Goal: Find specific page/section: Find specific page/section

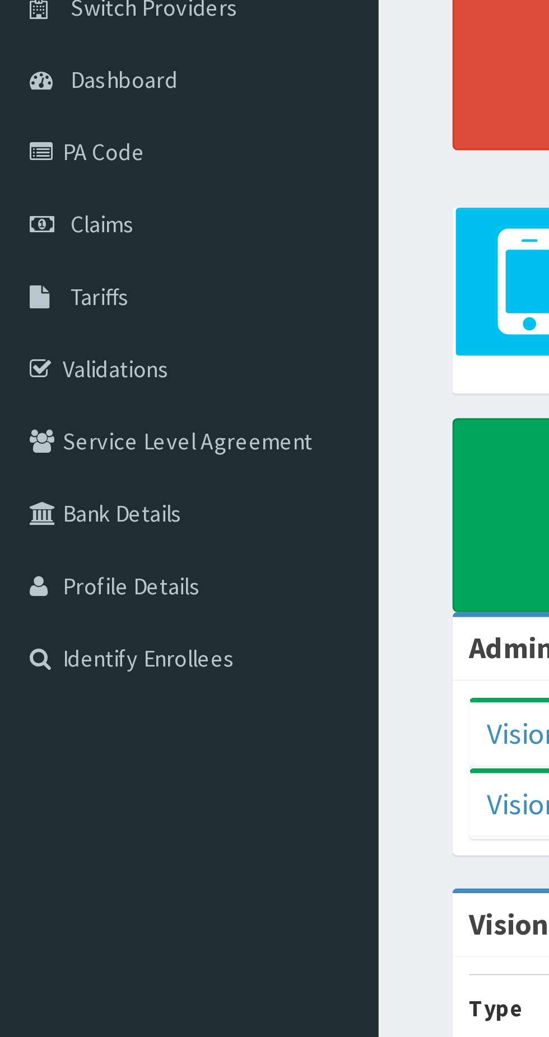
click at [36, 143] on link "PA Code" at bounding box center [64, 146] width 129 height 25
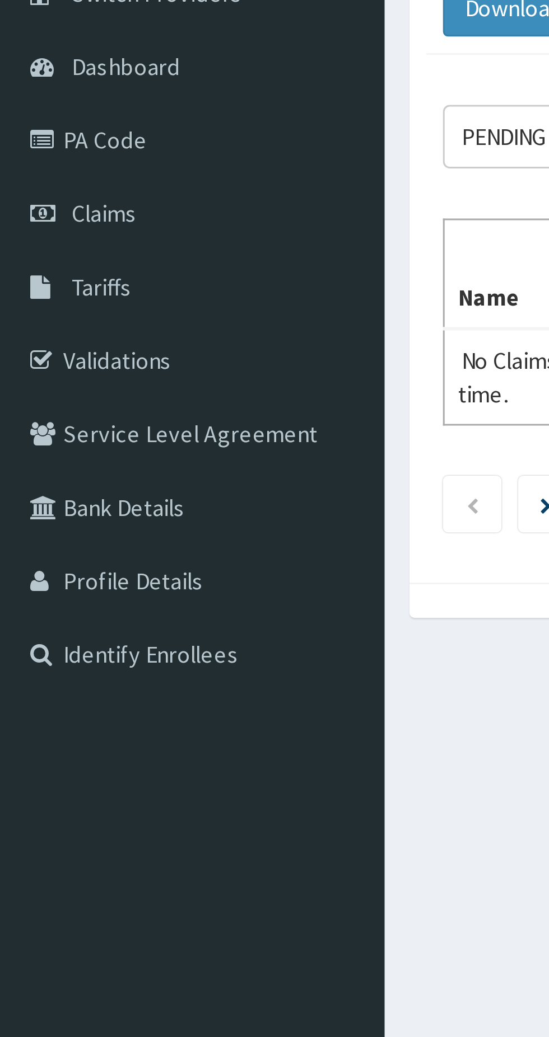
click at [30, 148] on link "PA Code" at bounding box center [64, 146] width 129 height 25
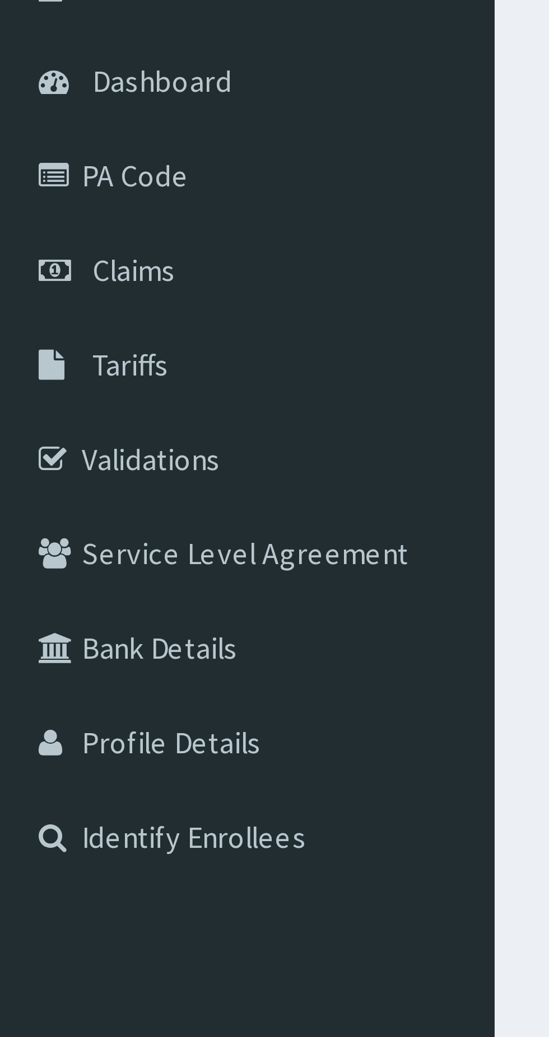
click at [38, 197] on span "Tariffs" at bounding box center [34, 196] width 20 height 10
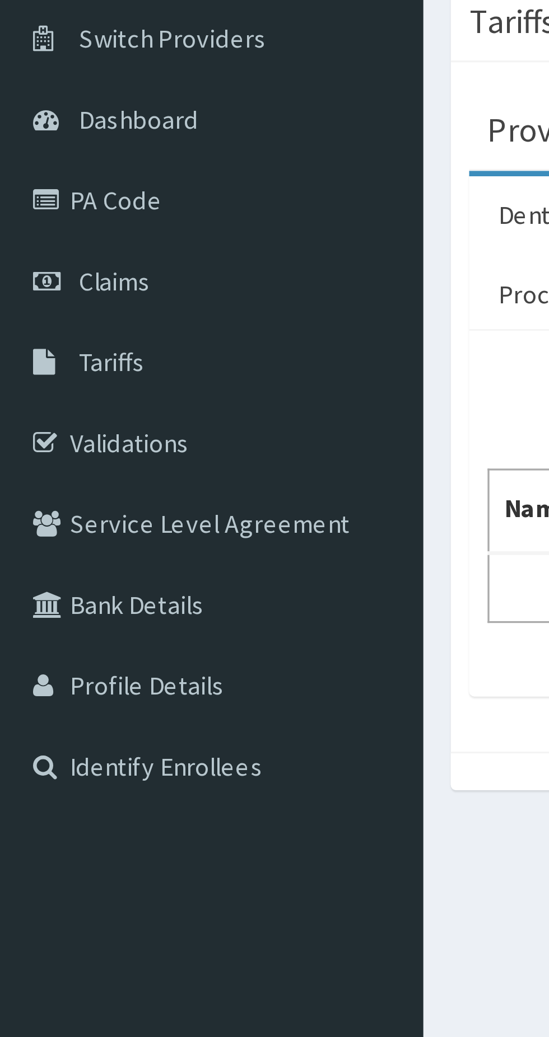
click at [36, 149] on link "PA Code" at bounding box center [64, 146] width 129 height 25
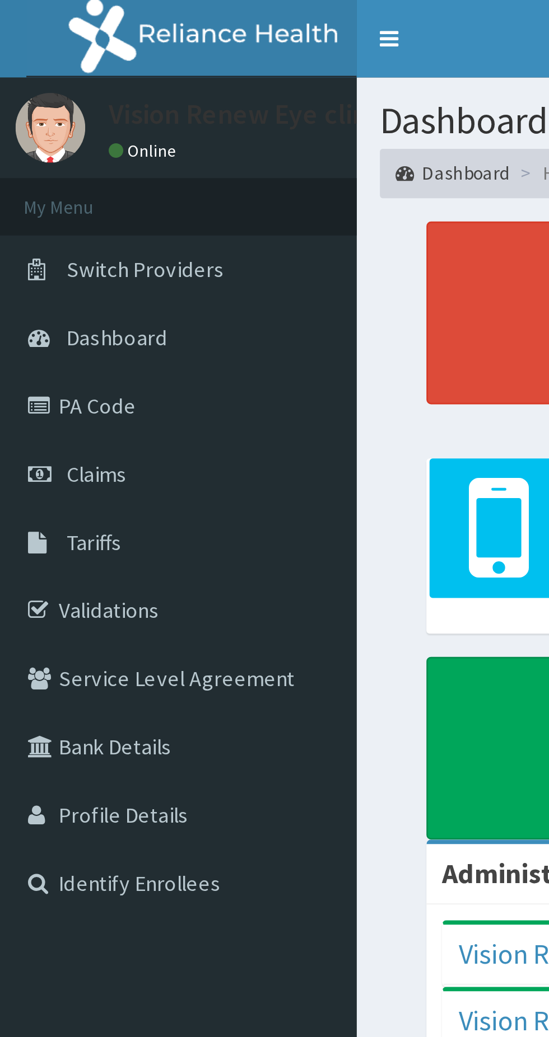
click at [32, 149] on link "PA Code" at bounding box center [64, 146] width 129 height 25
